Goal: Task Accomplishment & Management: Manage account settings

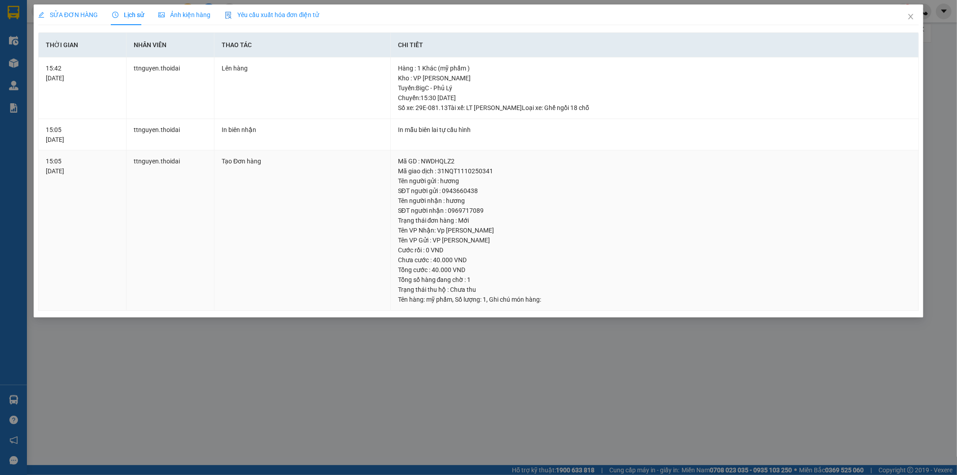
click at [573, 421] on div "SỬA ĐƠN HÀNG Lịch sử Ảnh kiện hàng Yêu cầu xuất hóa đơn điện tử Total Paid Fee …" at bounding box center [478, 237] width 957 height 475
click at [912, 19] on icon "close" at bounding box center [910, 16] width 7 height 7
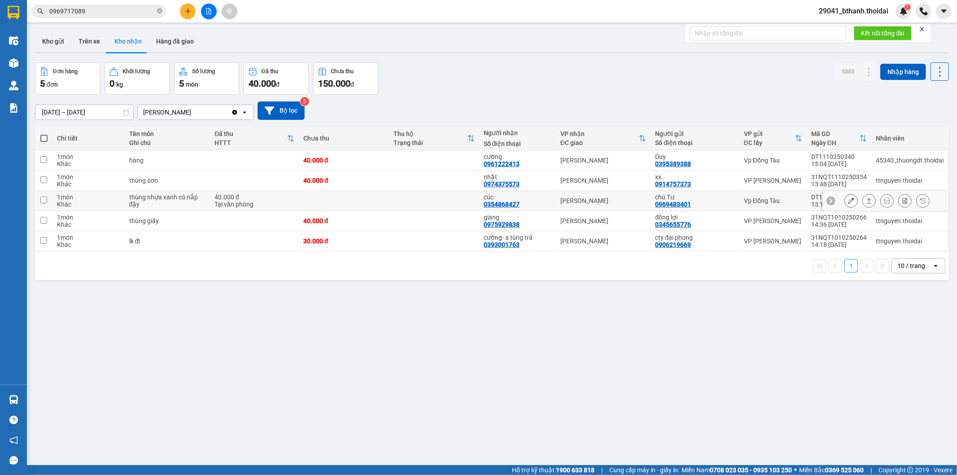
click at [225, 205] on div "Tại văn phòng" at bounding box center [254, 204] width 80 height 7
checkbox input "true"
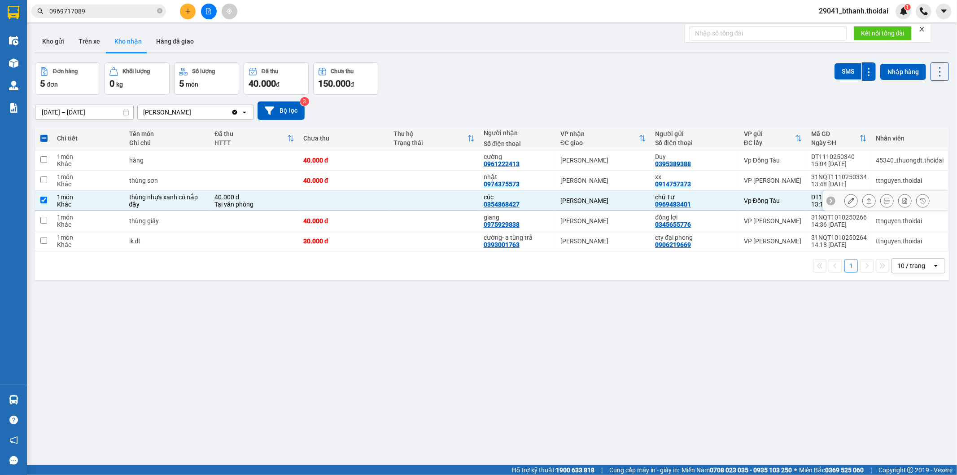
click at [833, 203] on div at bounding box center [886, 201] width 126 height 20
click at [845, 205] on button at bounding box center [851, 201] width 13 height 16
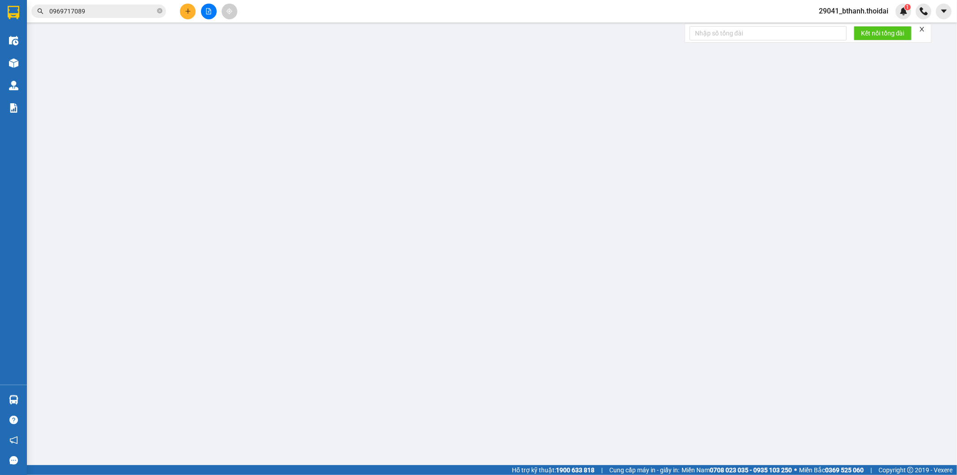
type input "0969483401"
type input "chú Tư"
type input "0354868427"
type input "cúc"
type input "0"
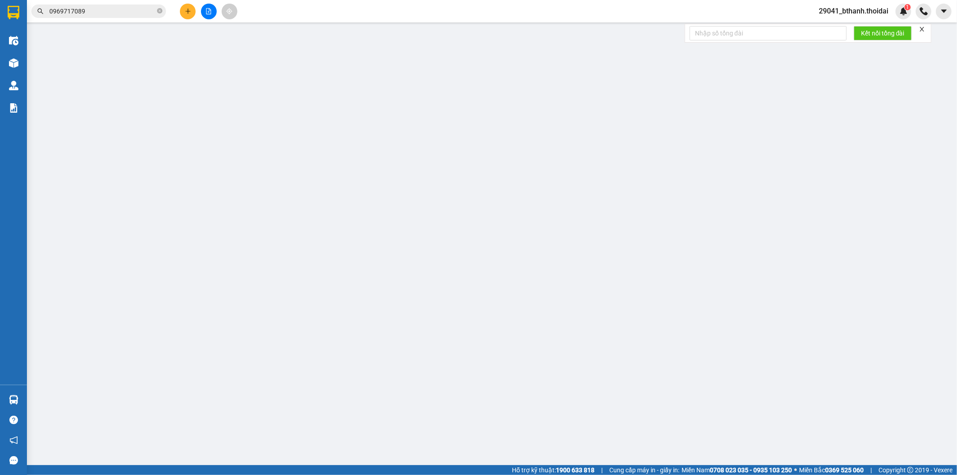
type input "40.000"
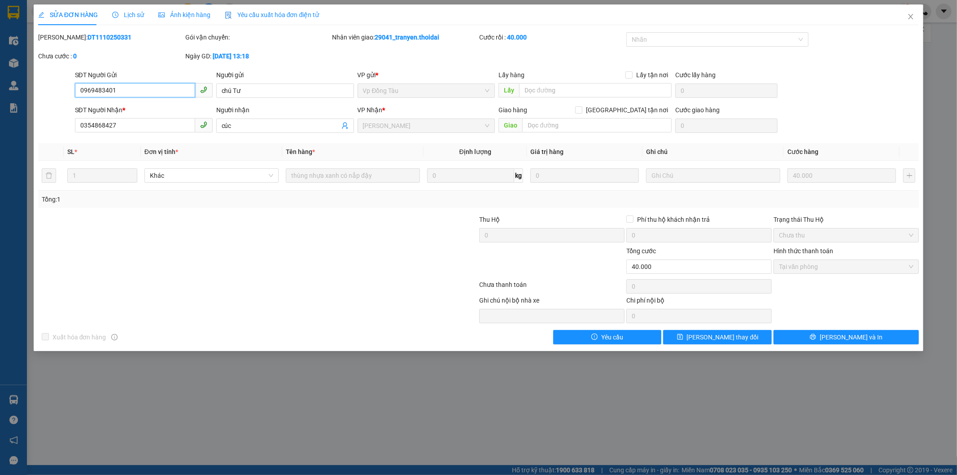
click at [823, 264] on span "Tại văn phòng" at bounding box center [846, 266] width 135 height 13
click at [909, 18] on icon "close" at bounding box center [910, 16] width 7 height 7
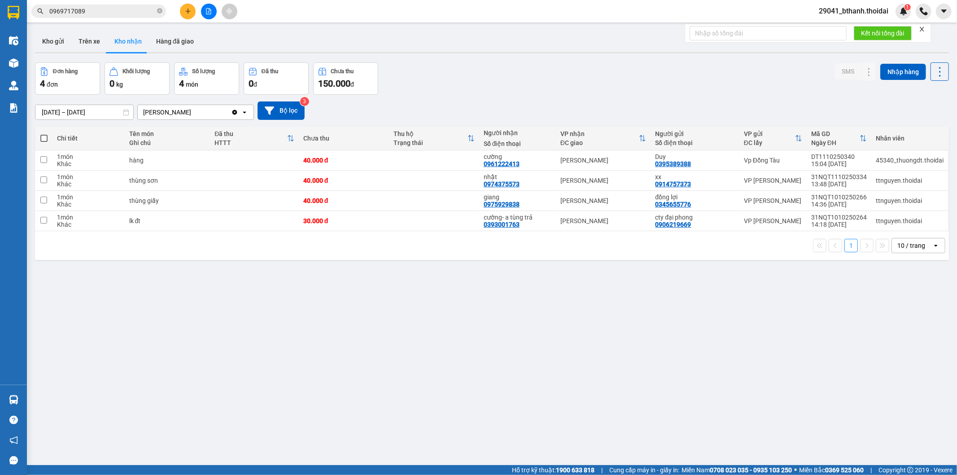
click at [364, 309] on div "ver 1.8.146 Kho gửi Trên xe Kho nhận Hàng đã giao Đơn hàng 4 đơn Khối lượng 0 k…" at bounding box center [491, 264] width 921 height 475
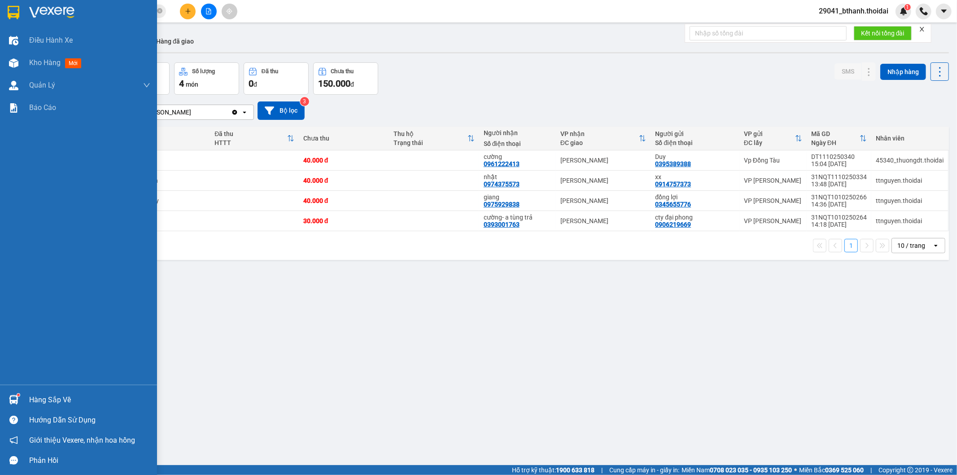
click at [61, 406] on div "Hàng sắp về" at bounding box center [89, 399] width 121 height 13
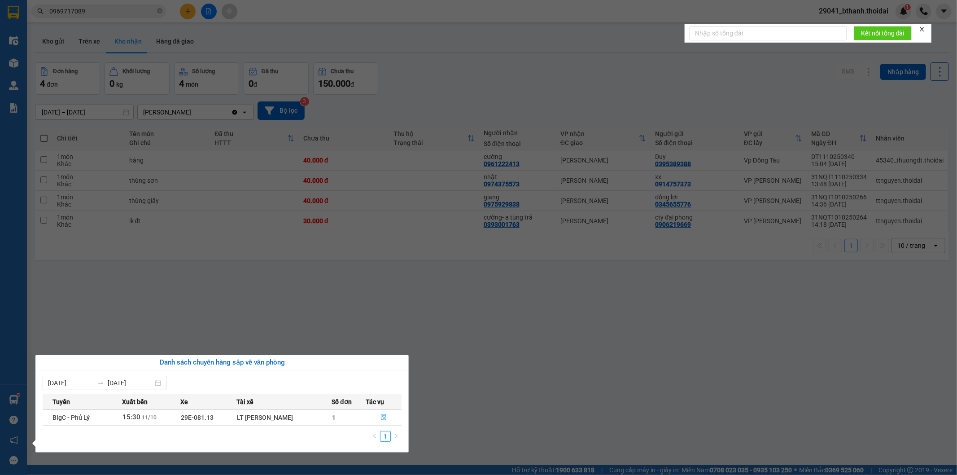
click at [381, 422] on button "button" at bounding box center [383, 417] width 35 height 14
